Goal: Information Seeking & Learning: Learn about a topic

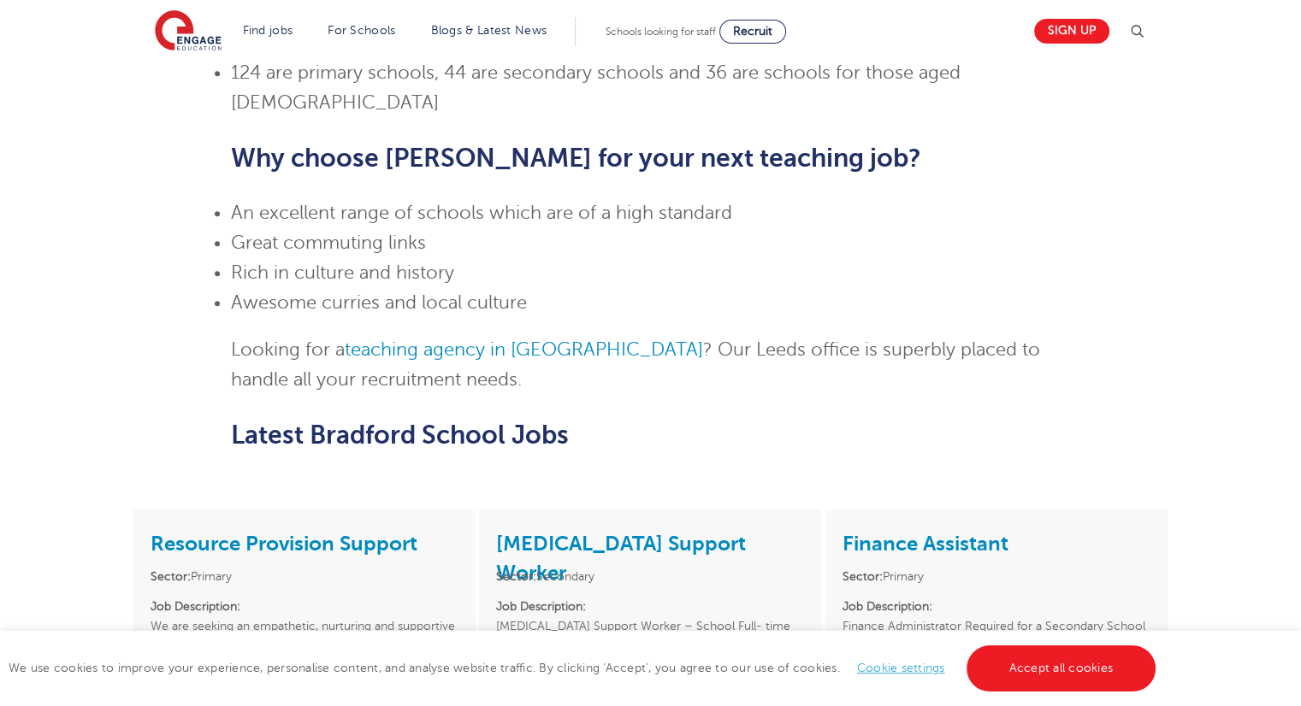
scroll to position [992, 0]
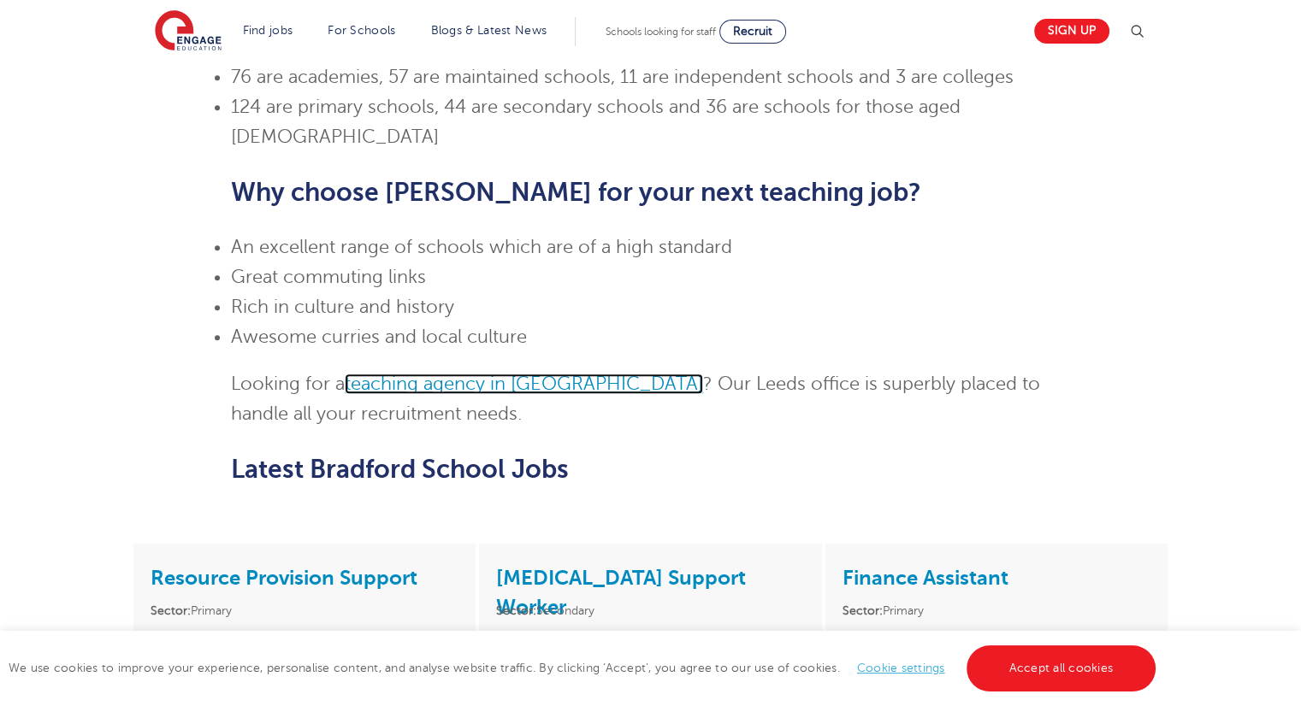
click at [537, 374] on link "teaching agency in Bradford" at bounding box center [524, 384] width 358 height 21
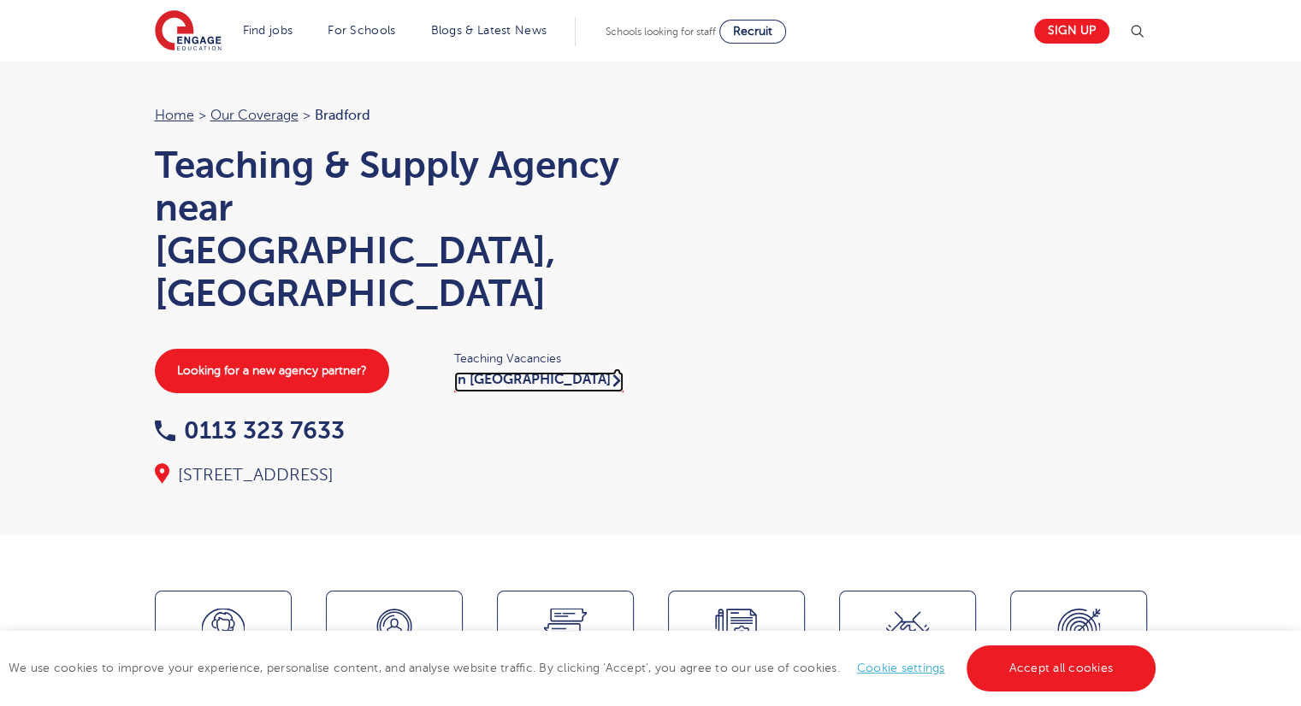
click at [499, 372] on link "in Bradford" at bounding box center [538, 382] width 169 height 21
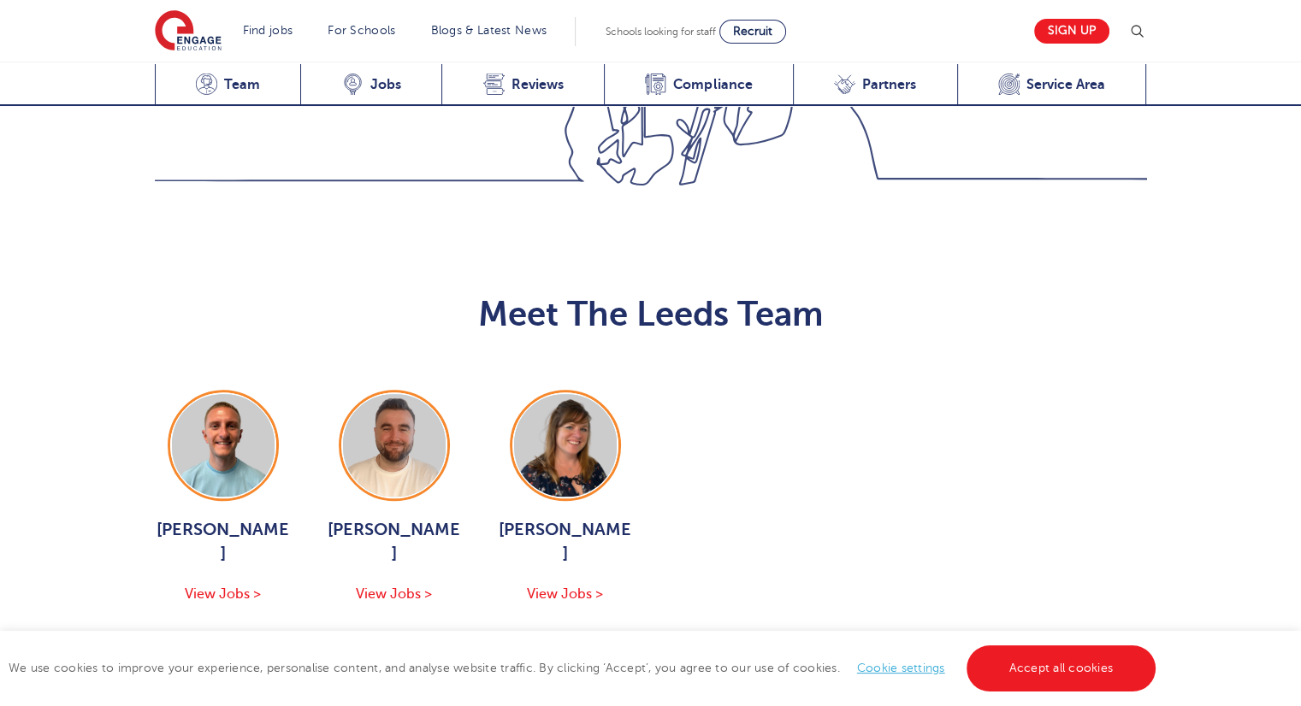
scroll to position [1710, 0]
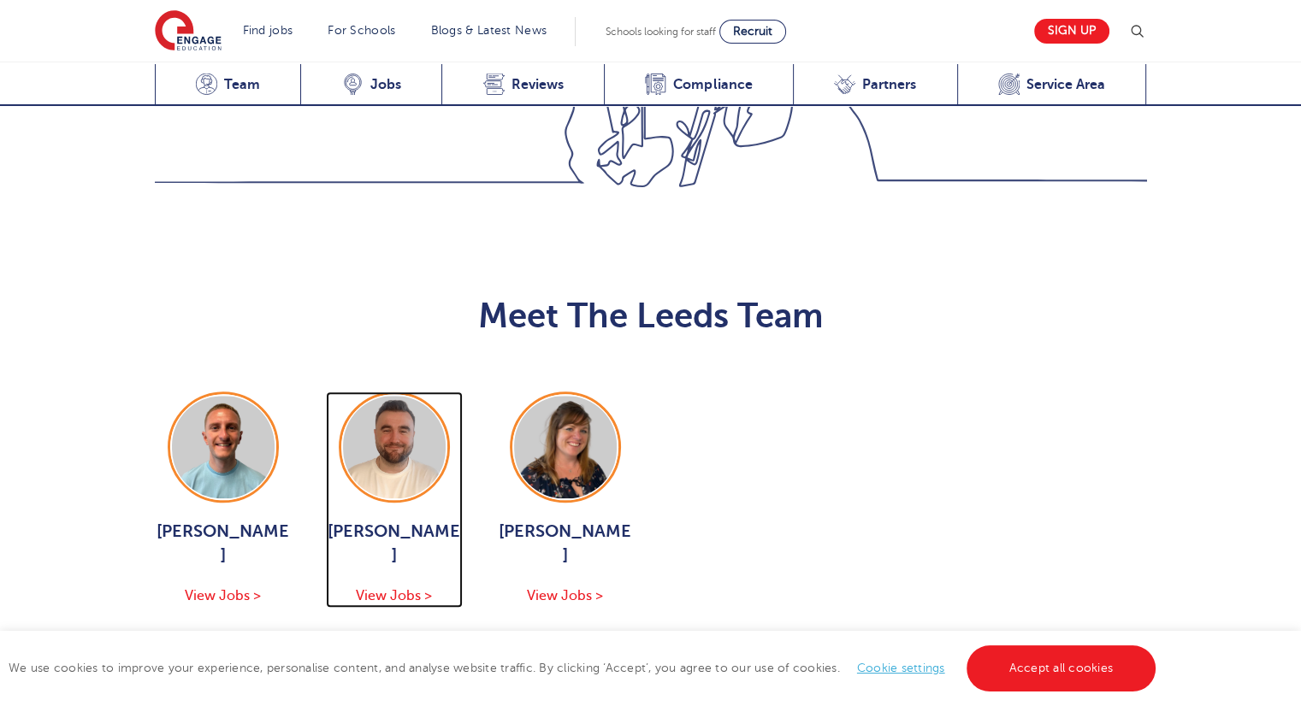
click at [404, 396] on img at bounding box center [394, 447] width 103 height 103
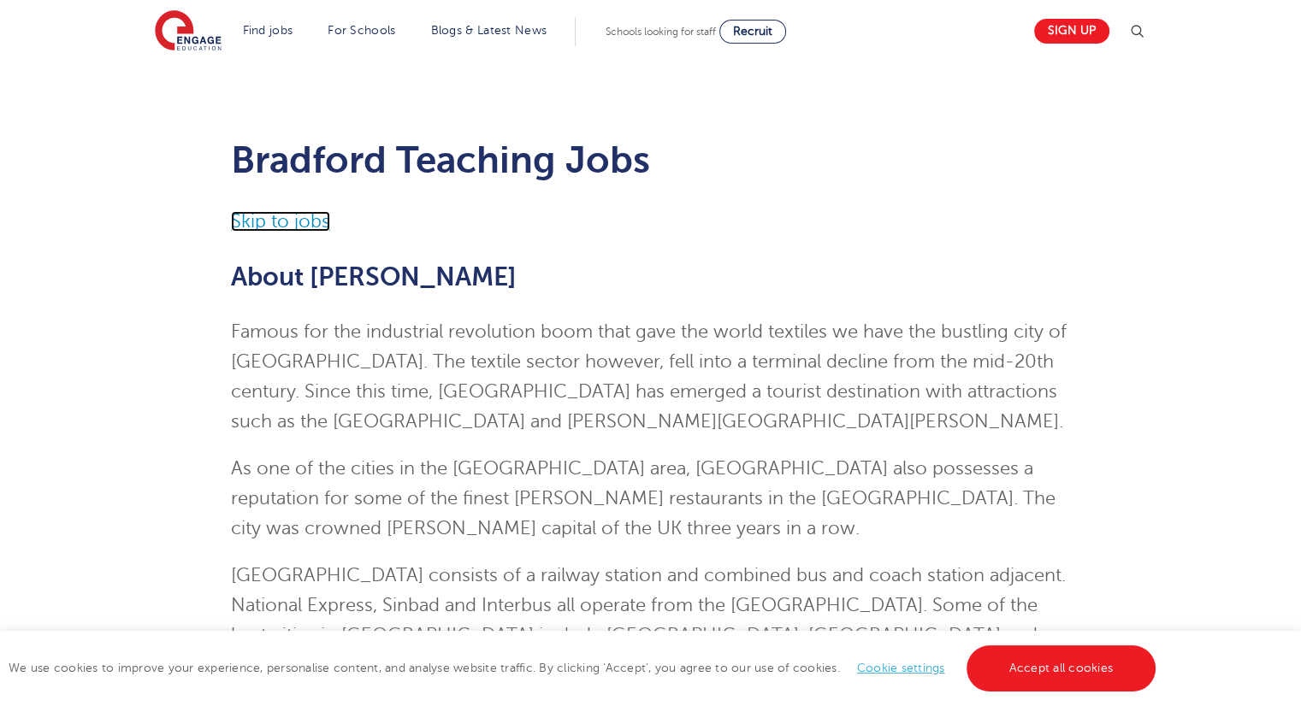
click at [263, 216] on link "Skip to jobs" at bounding box center [280, 221] width 99 height 21
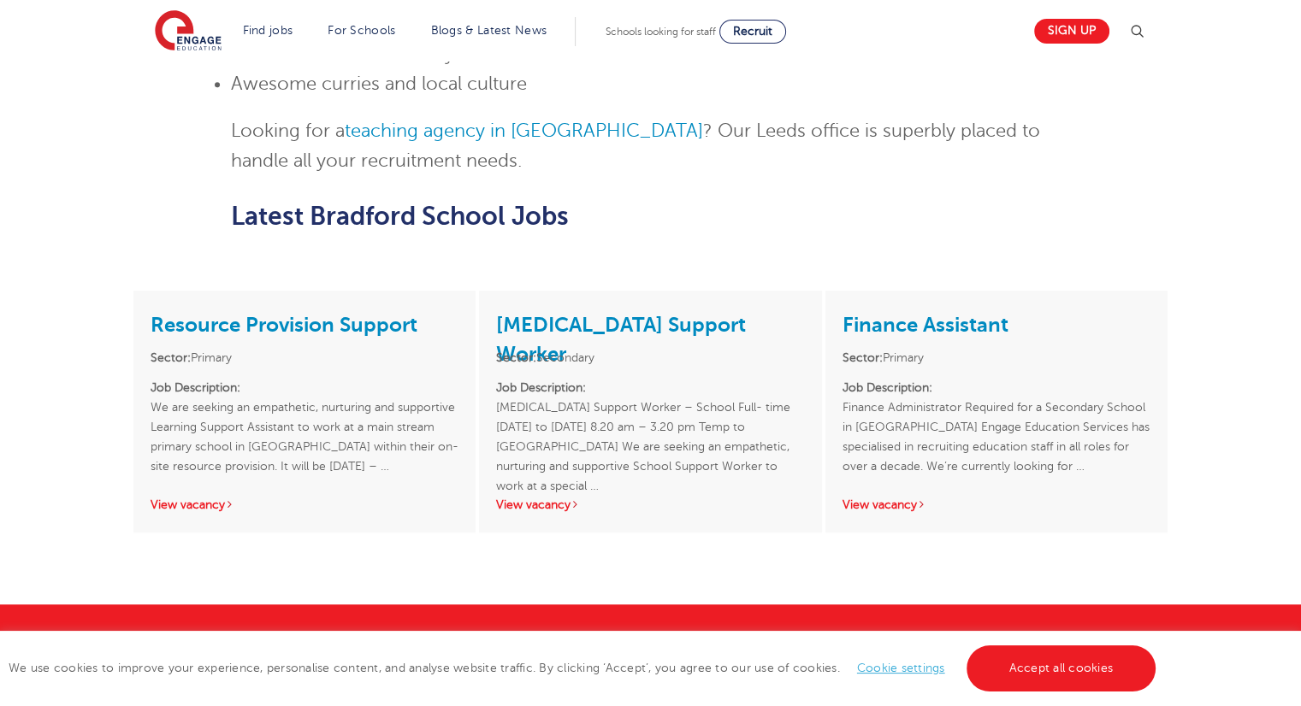
scroll to position [1387, 0]
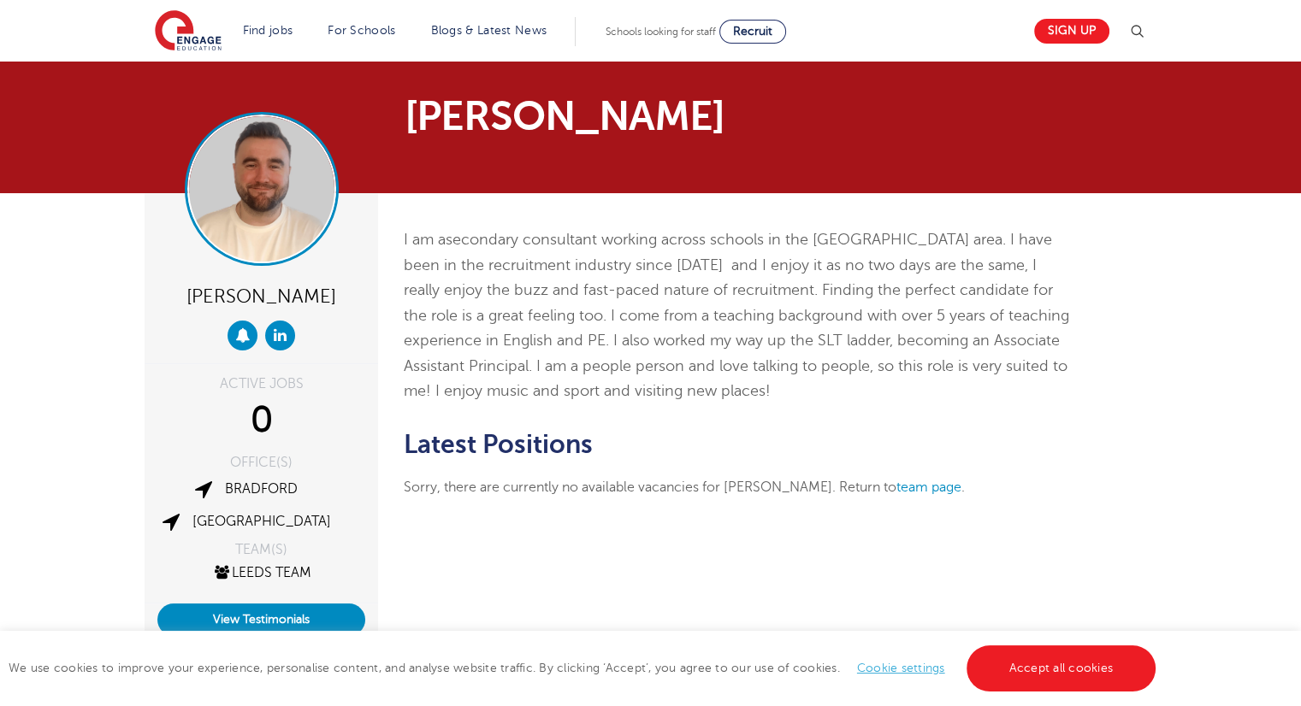
click at [263, 186] on img at bounding box center [261, 188] width 145 height 145
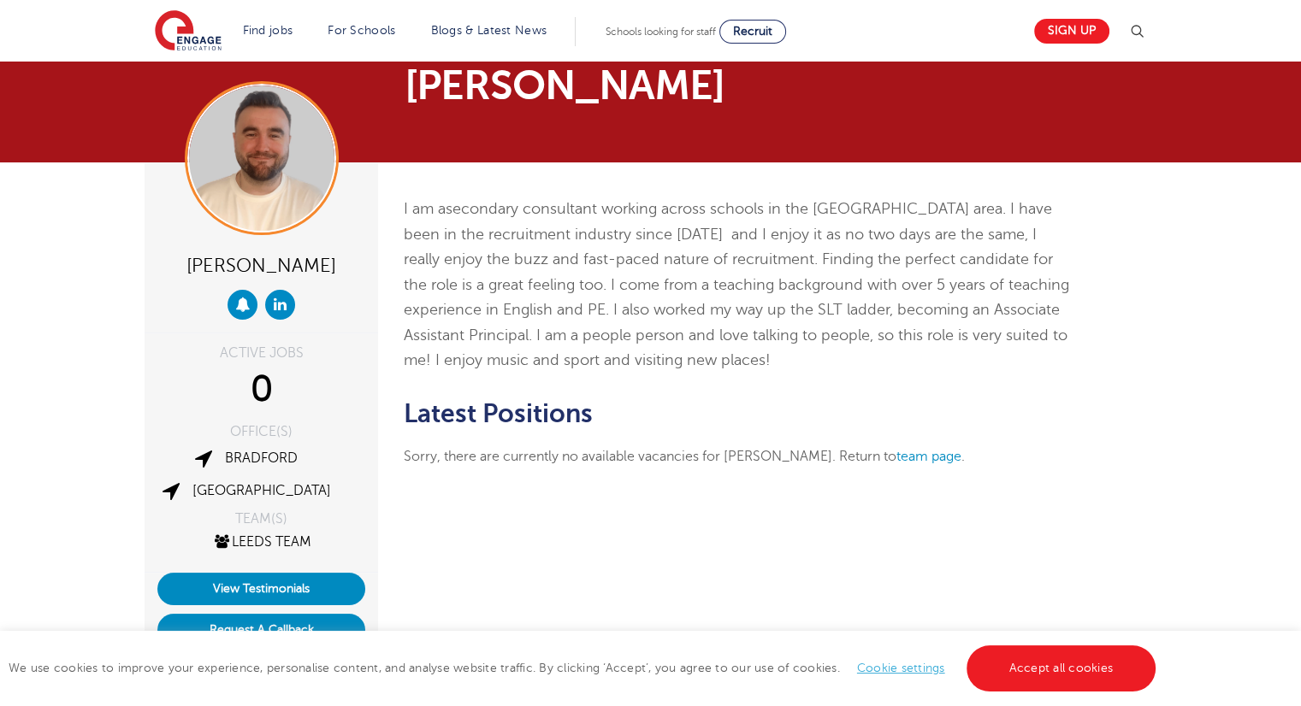
scroll to position [34, 0]
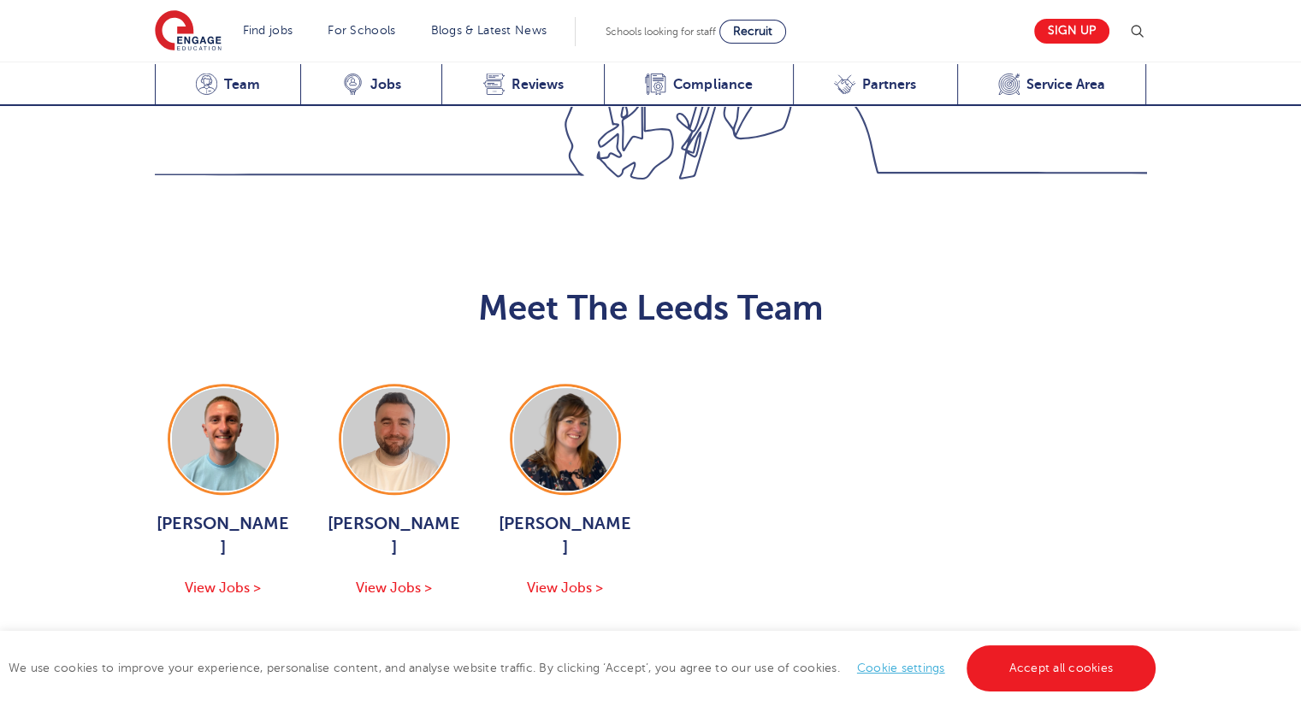
scroll to position [1710, 0]
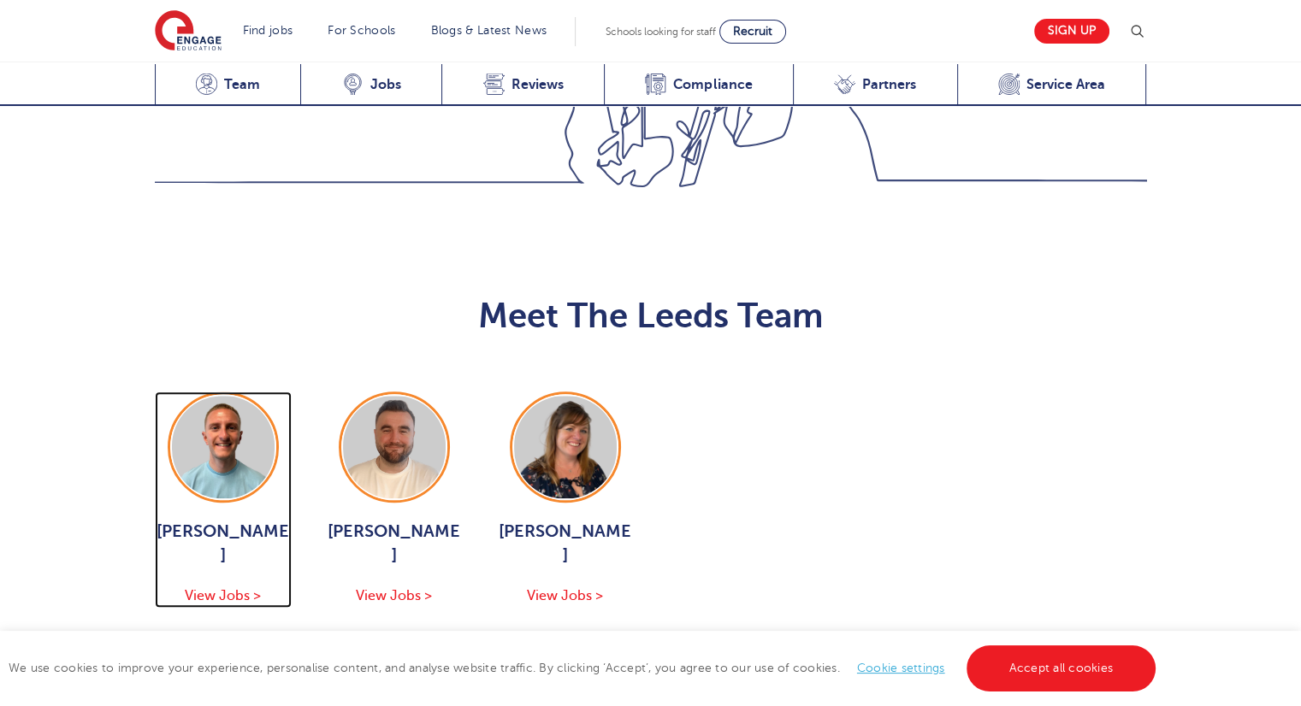
click at [246, 396] on img at bounding box center [223, 447] width 103 height 103
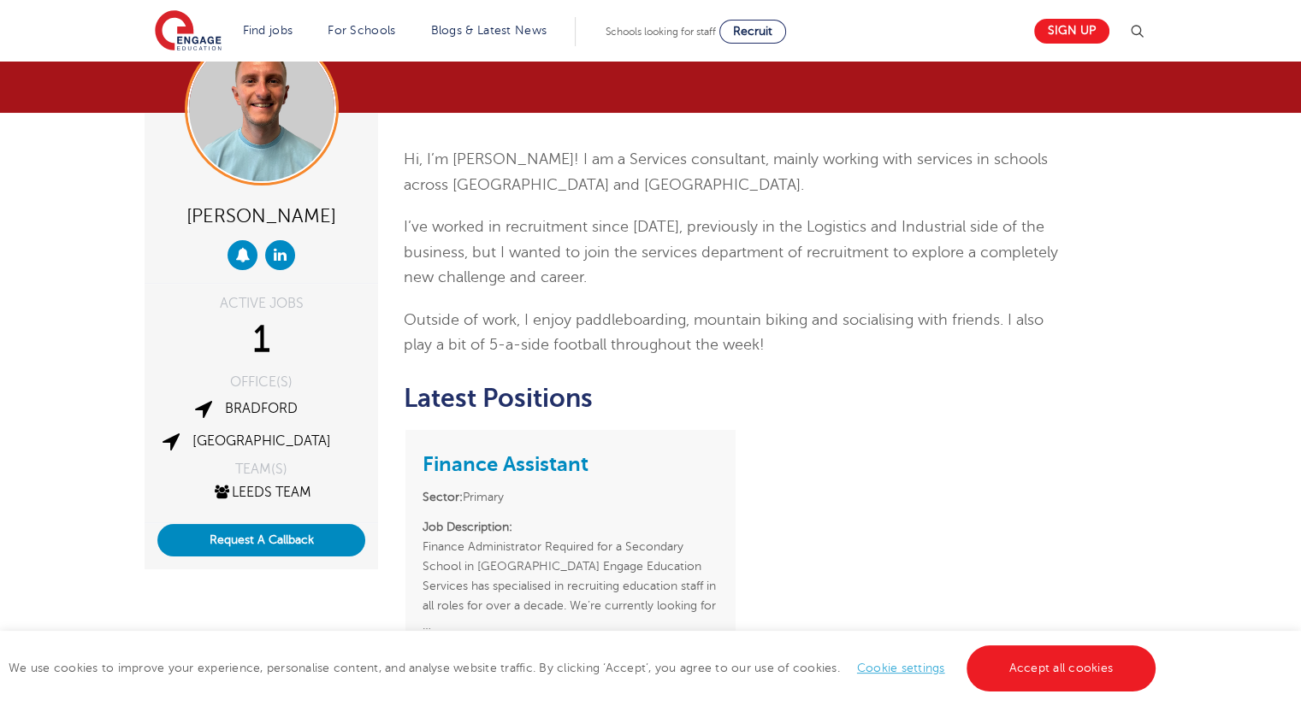
scroll to position [103, 0]
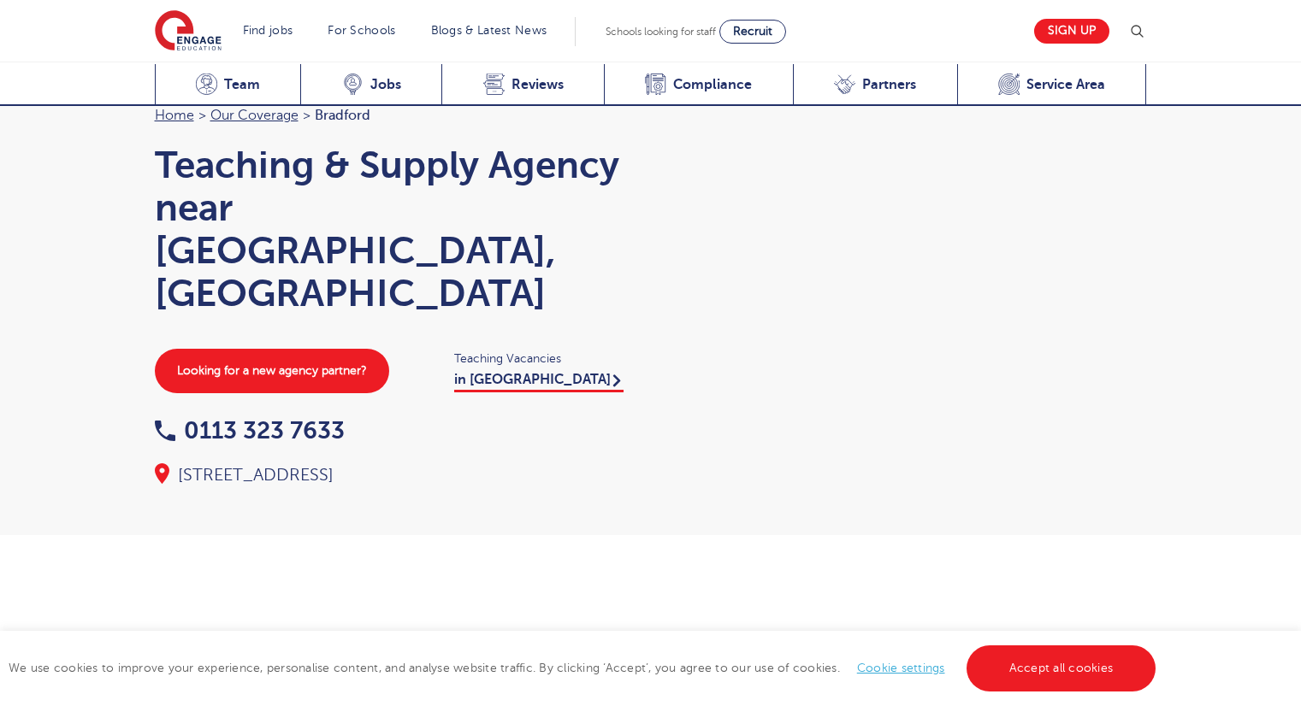
scroll to position [1710, 0]
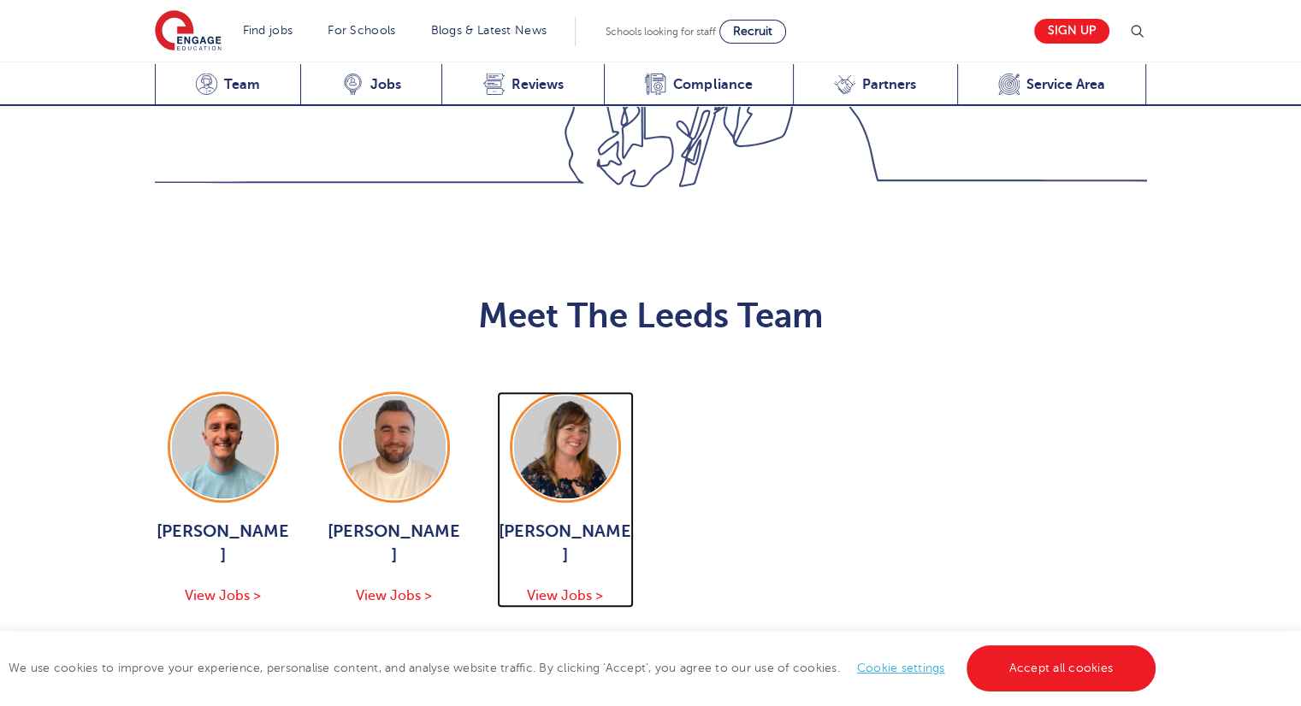
click at [586, 396] on img at bounding box center [565, 447] width 103 height 103
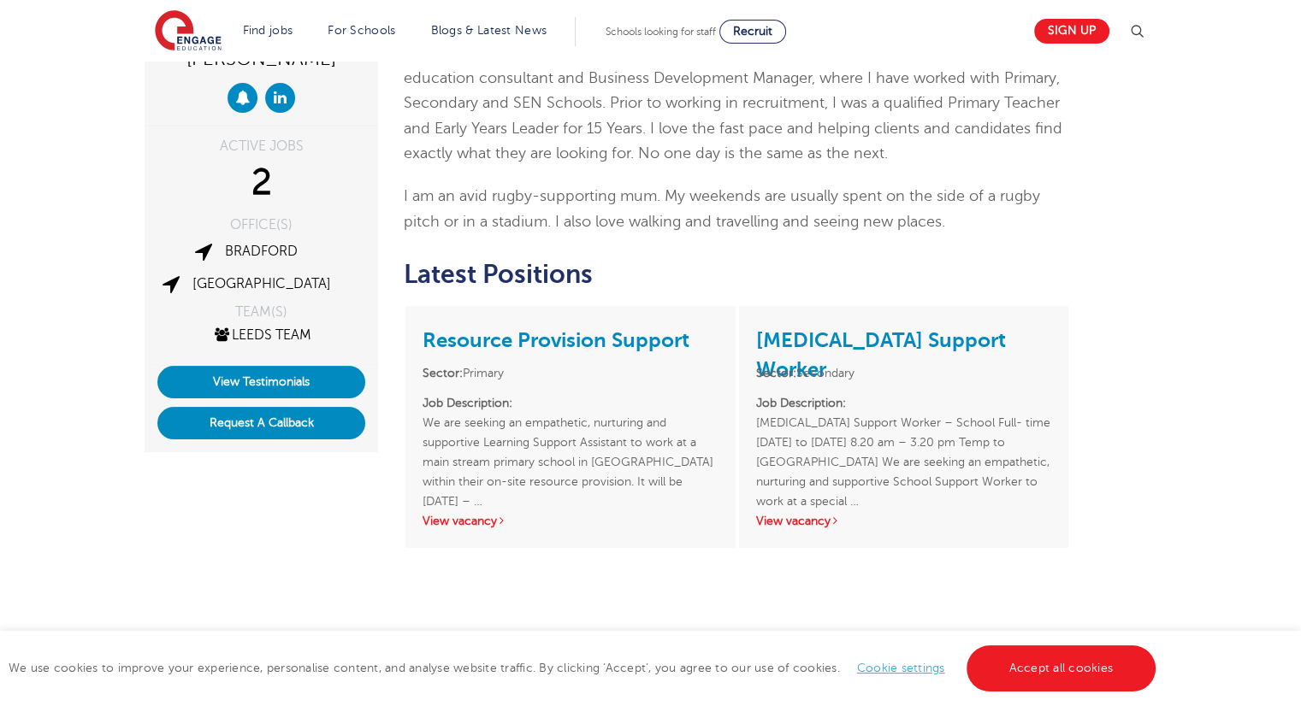
scroll to position [308, 0]
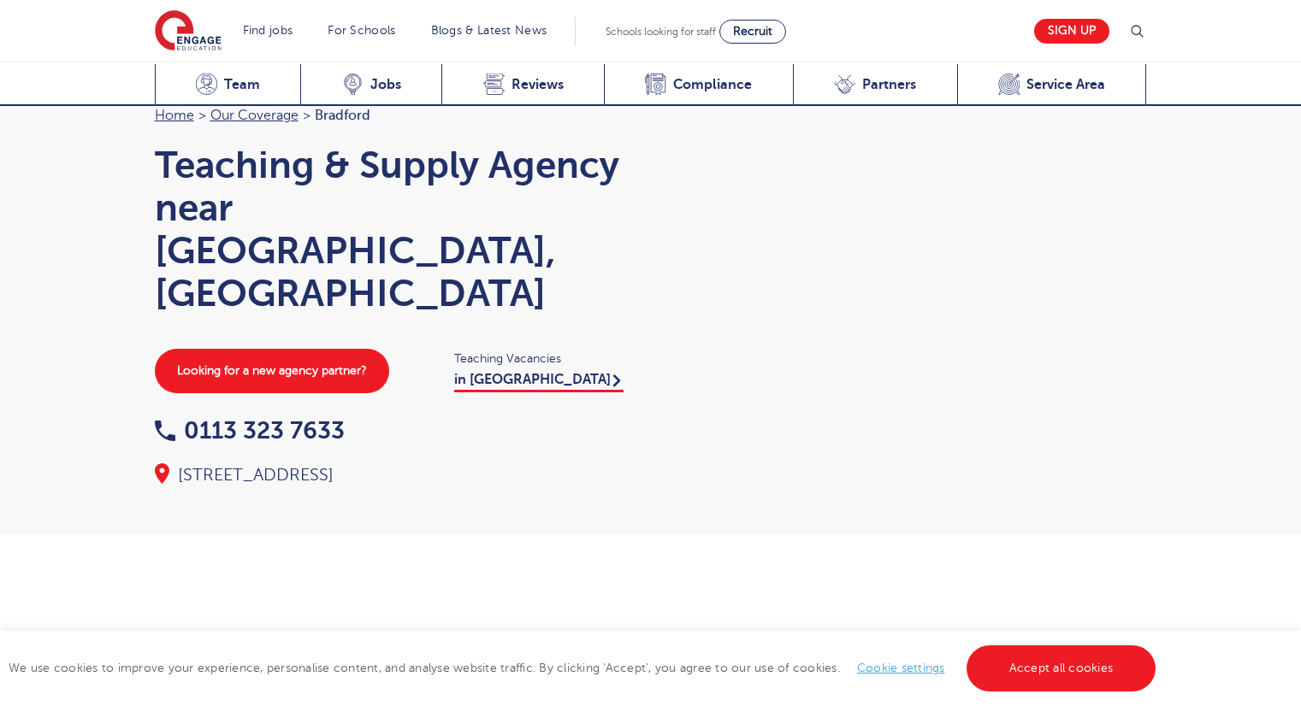
scroll to position [1710, 0]
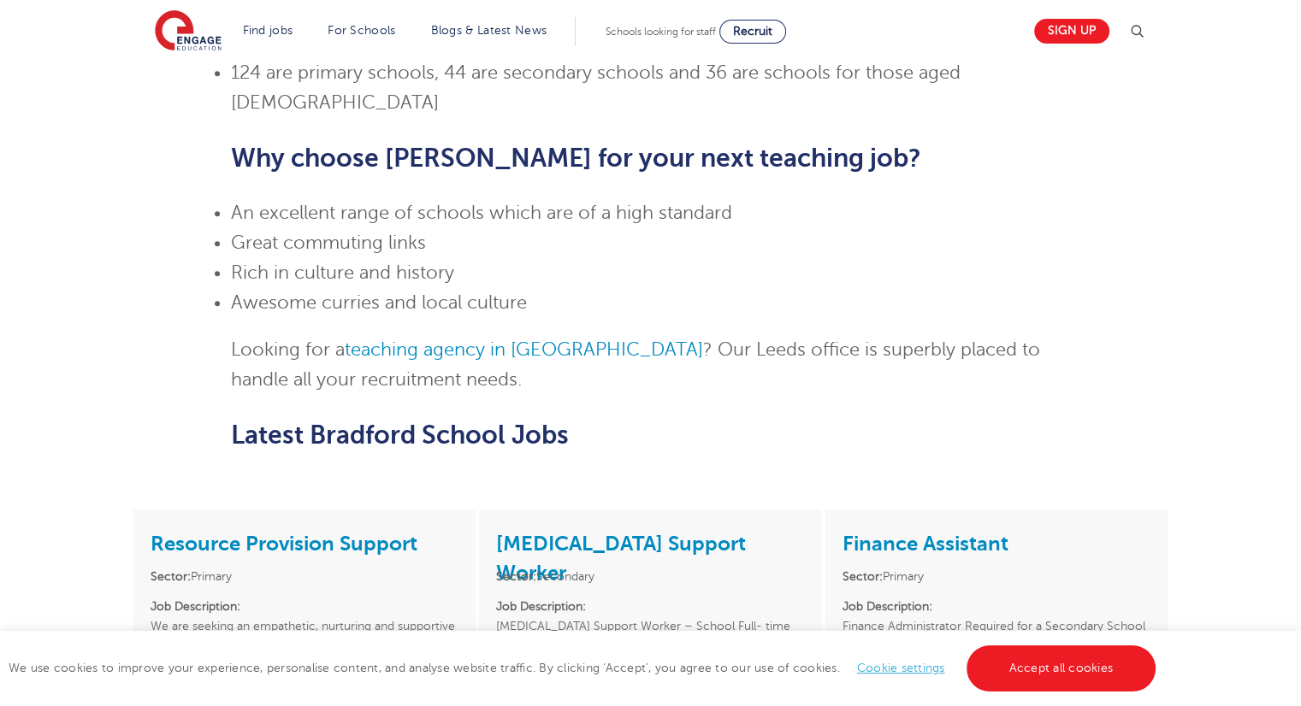
scroll to position [1129, 0]
